Goal: Transaction & Acquisition: Purchase product/service

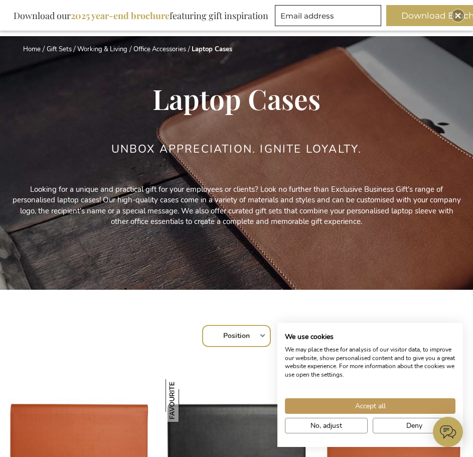
scroll to position [100, 0]
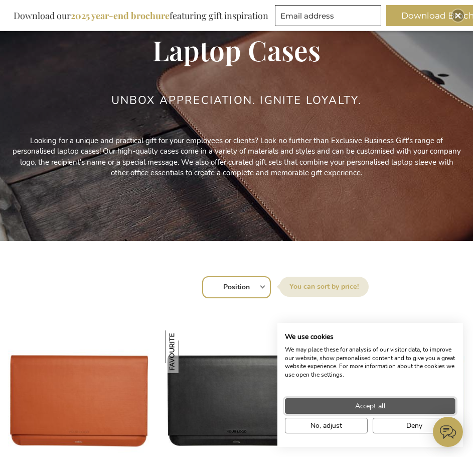
click at [367, 405] on span "Accept all" at bounding box center [370, 406] width 31 height 11
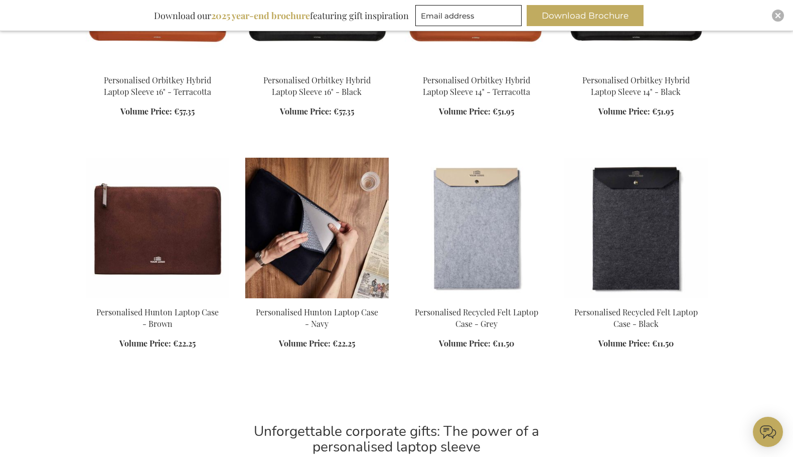
scroll to position [511, 0]
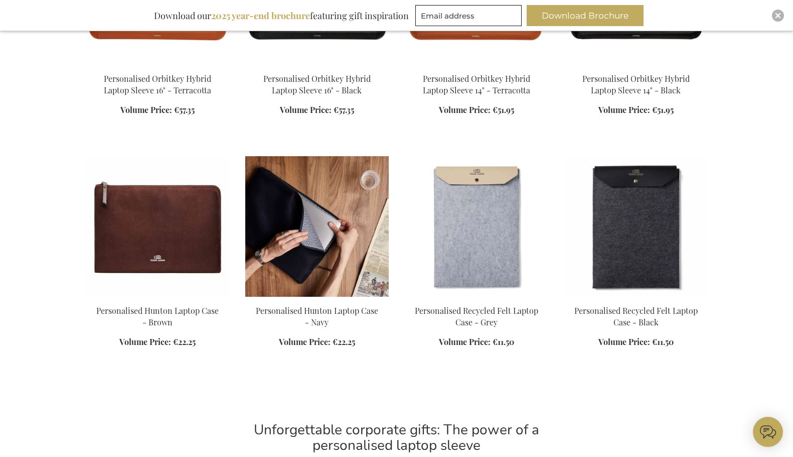
click at [317, 240] on img at bounding box center [317, 226] width 144 height 141
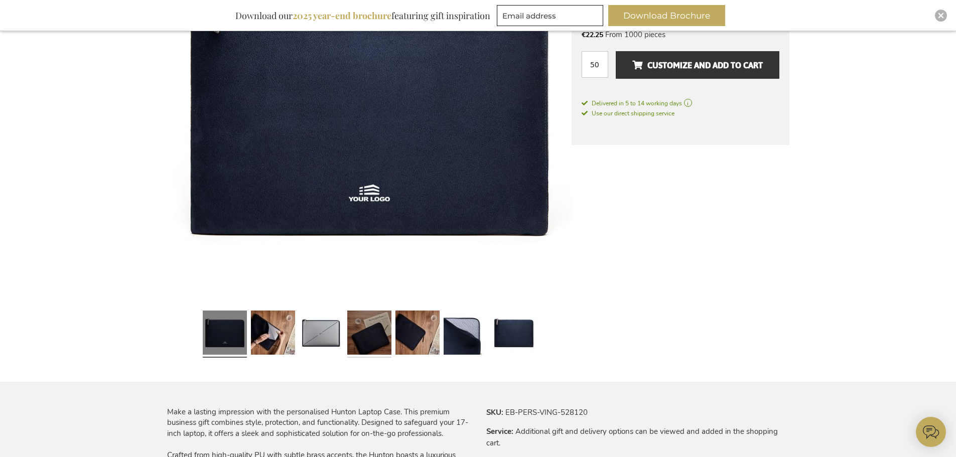
scroll to position [292, 0]
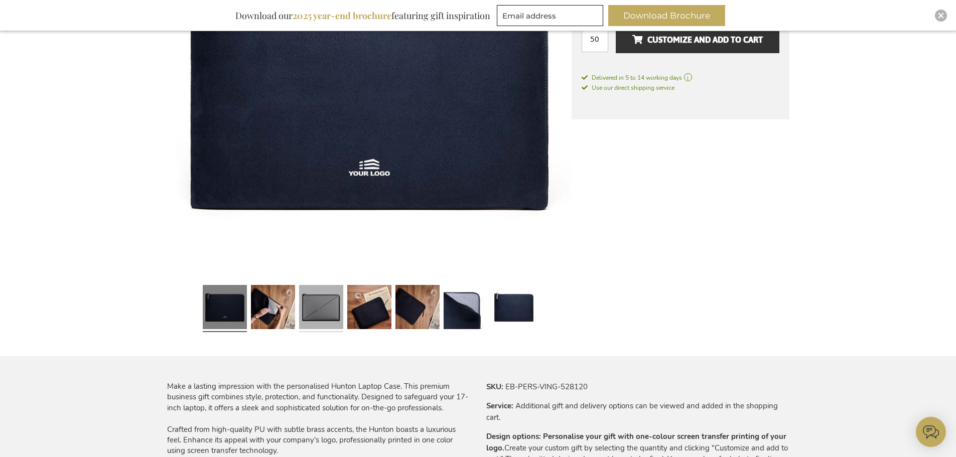
click at [330, 304] on link at bounding box center [321, 308] width 44 height 55
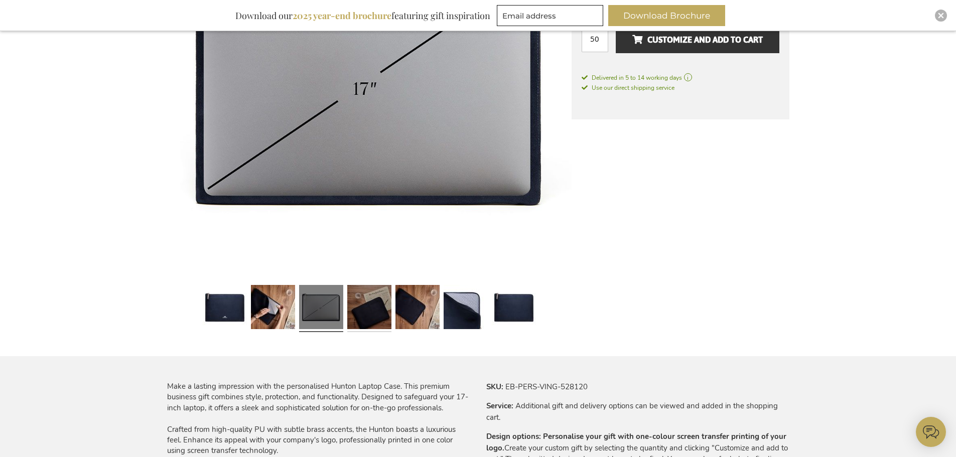
click at [372, 306] on link at bounding box center [369, 308] width 44 height 55
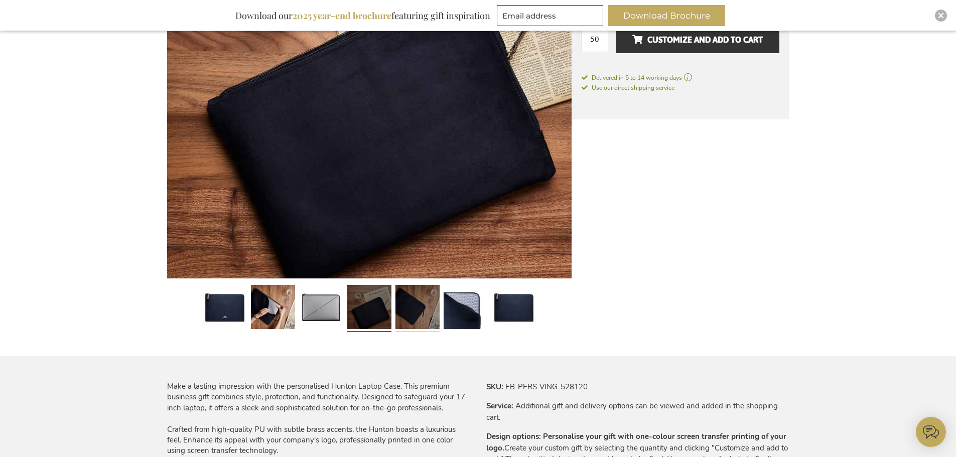
click at [408, 307] on link at bounding box center [417, 308] width 44 height 55
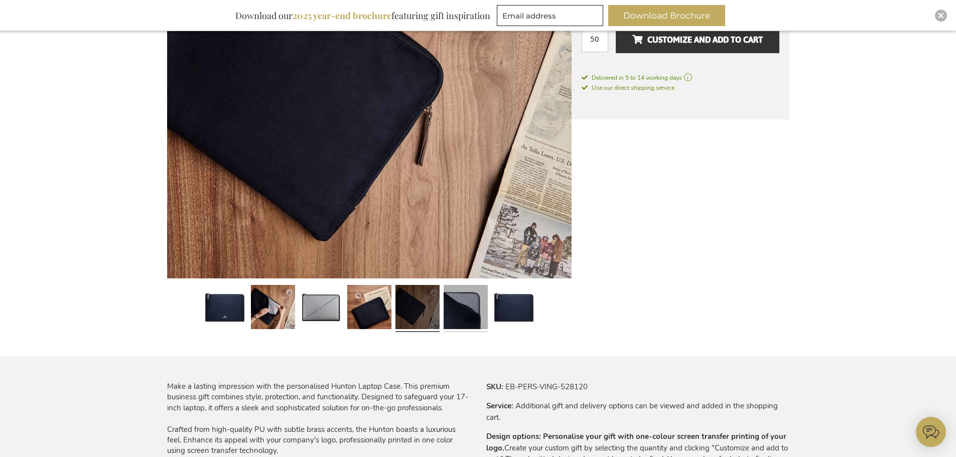
click at [450, 308] on link at bounding box center [466, 308] width 44 height 55
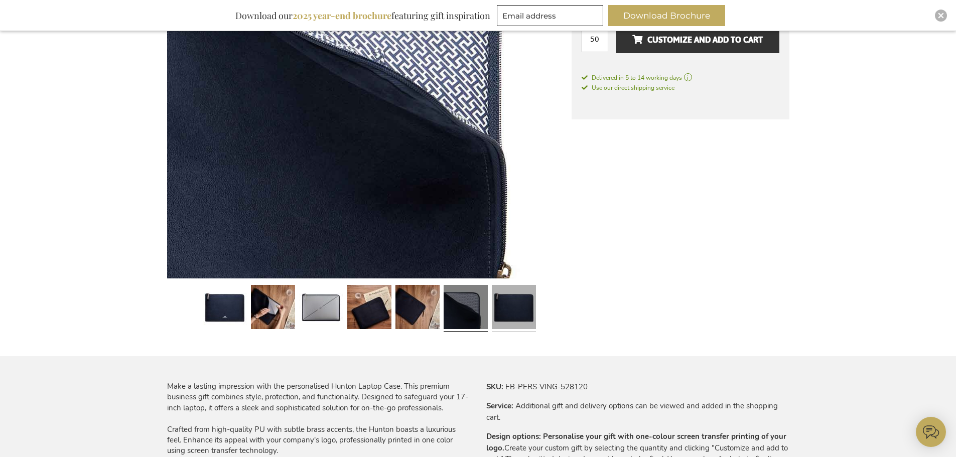
click at [527, 305] on link at bounding box center [514, 308] width 44 height 55
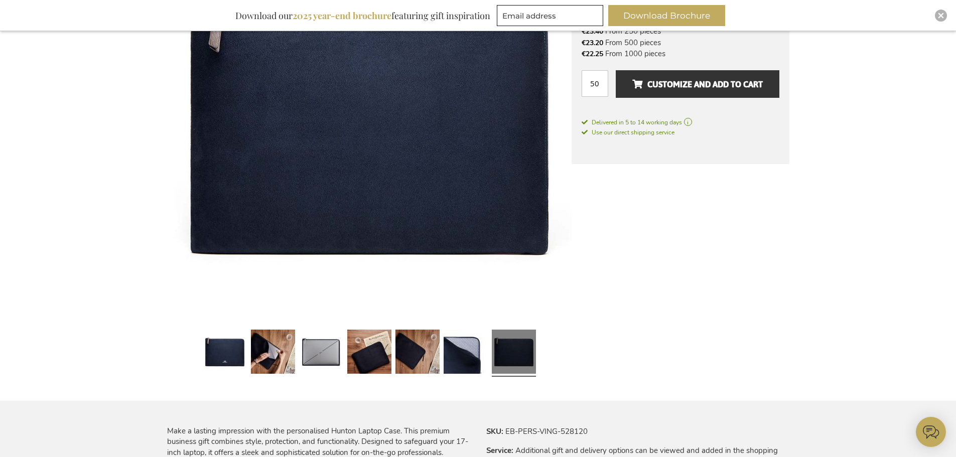
scroll to position [141, 0]
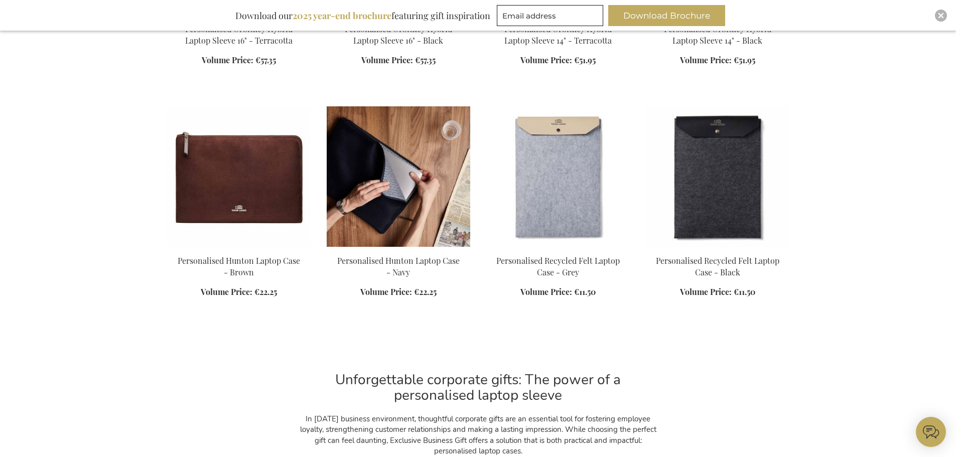
scroll to position [552, 0]
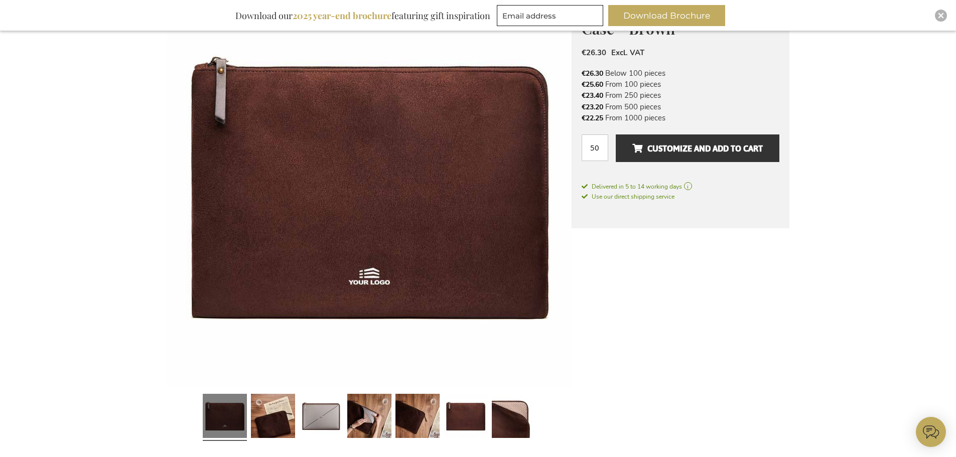
scroll to position [332, 0]
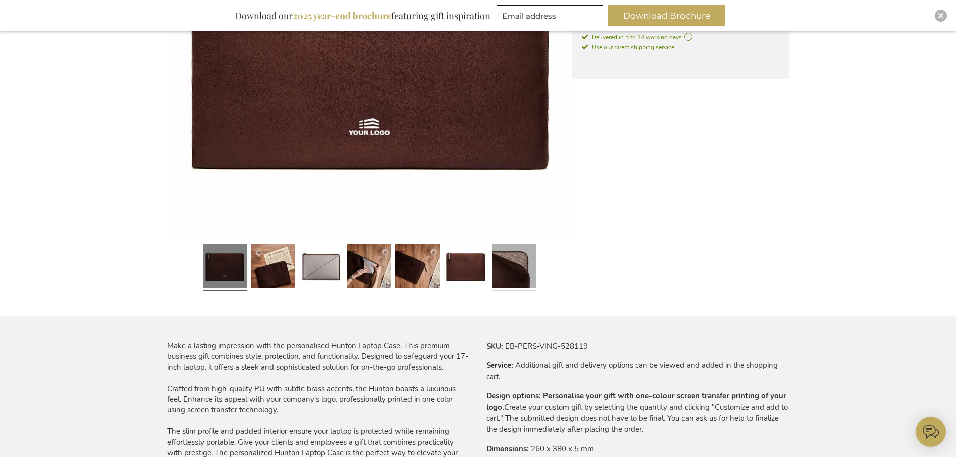
click at [512, 272] on link at bounding box center [514, 267] width 44 height 55
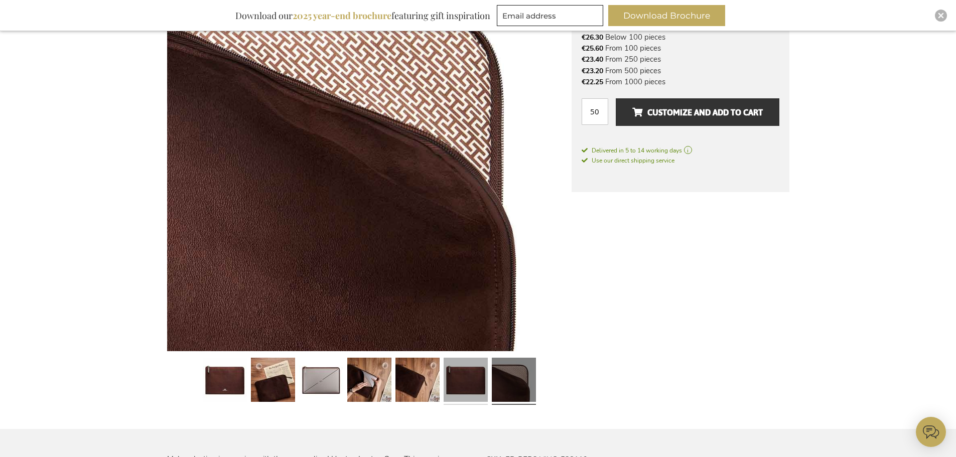
scroll to position [282, 0]
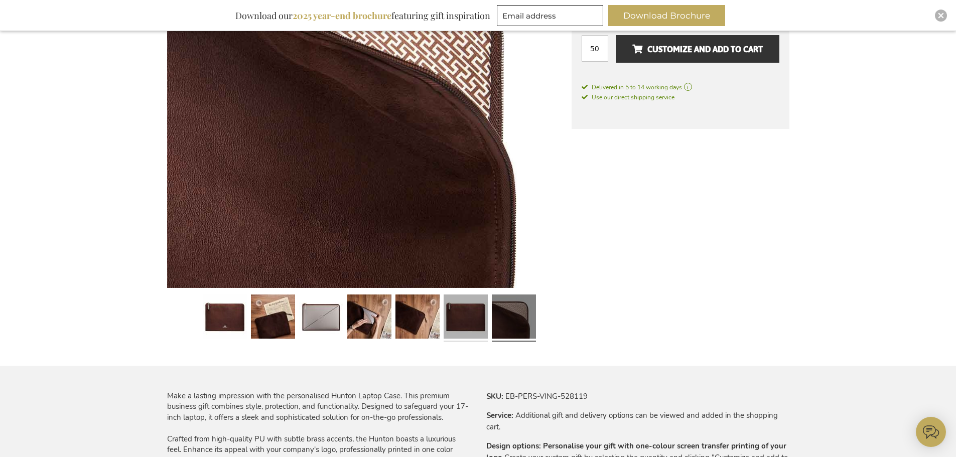
click at [463, 325] on link at bounding box center [466, 318] width 44 height 55
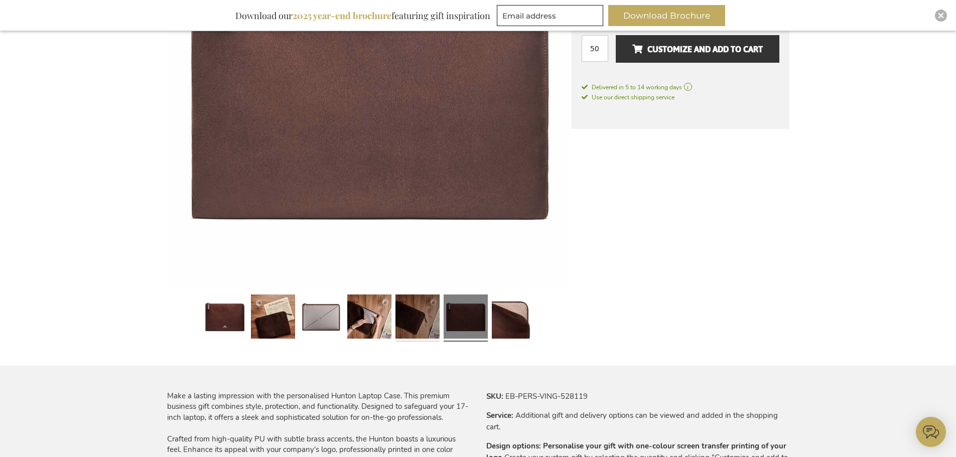
click at [402, 330] on link at bounding box center [417, 318] width 44 height 55
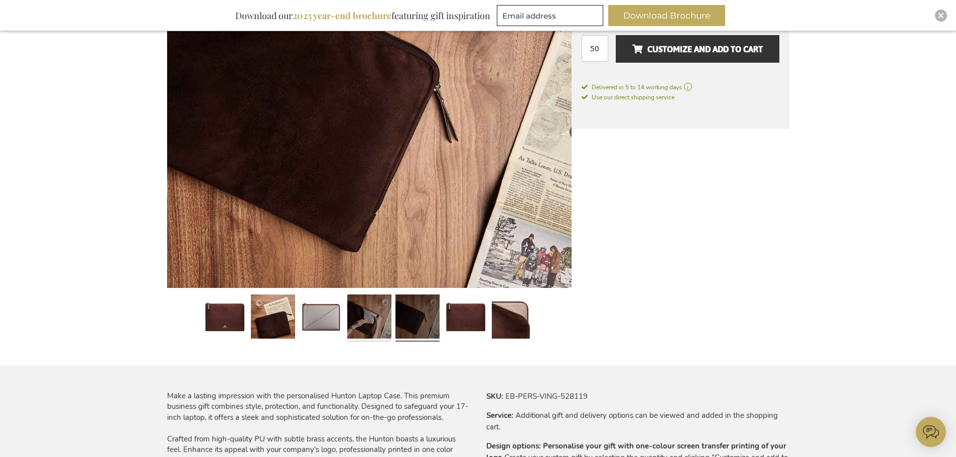
click at [371, 323] on link at bounding box center [369, 318] width 44 height 55
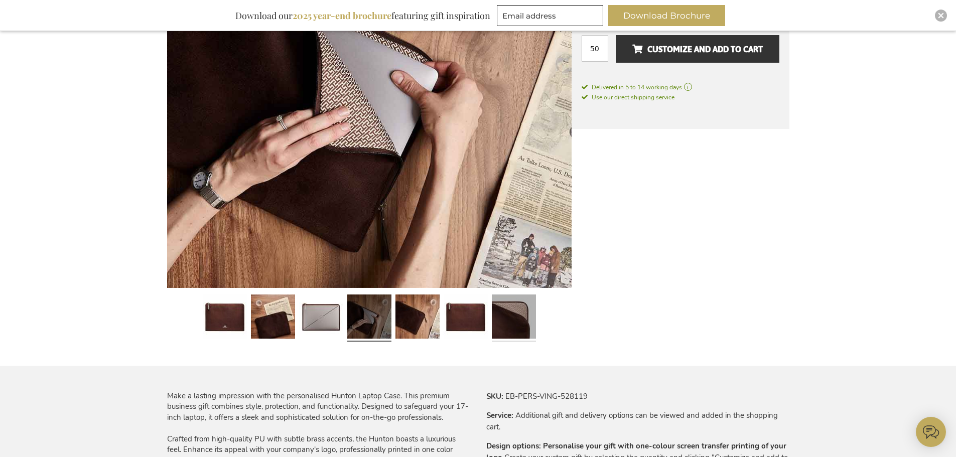
click at [509, 334] on link at bounding box center [514, 318] width 44 height 55
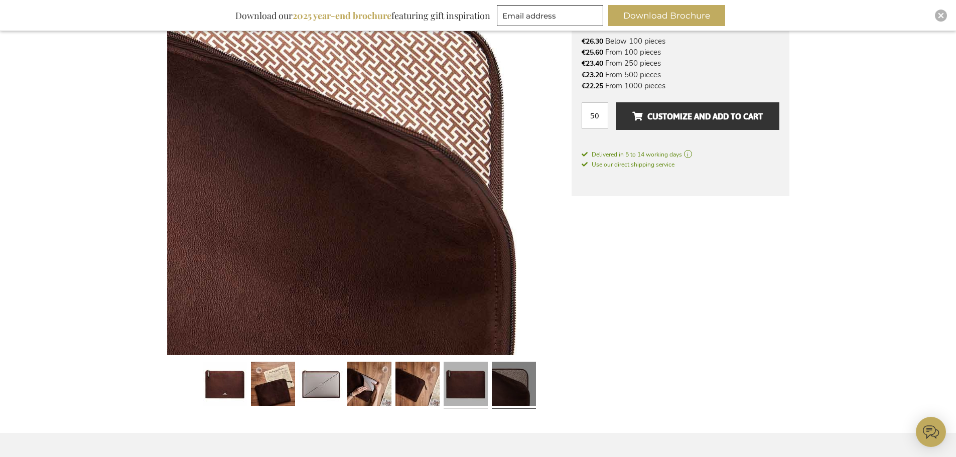
scroll to position [131, 0]
